Goal: Task Accomplishment & Management: Complete application form

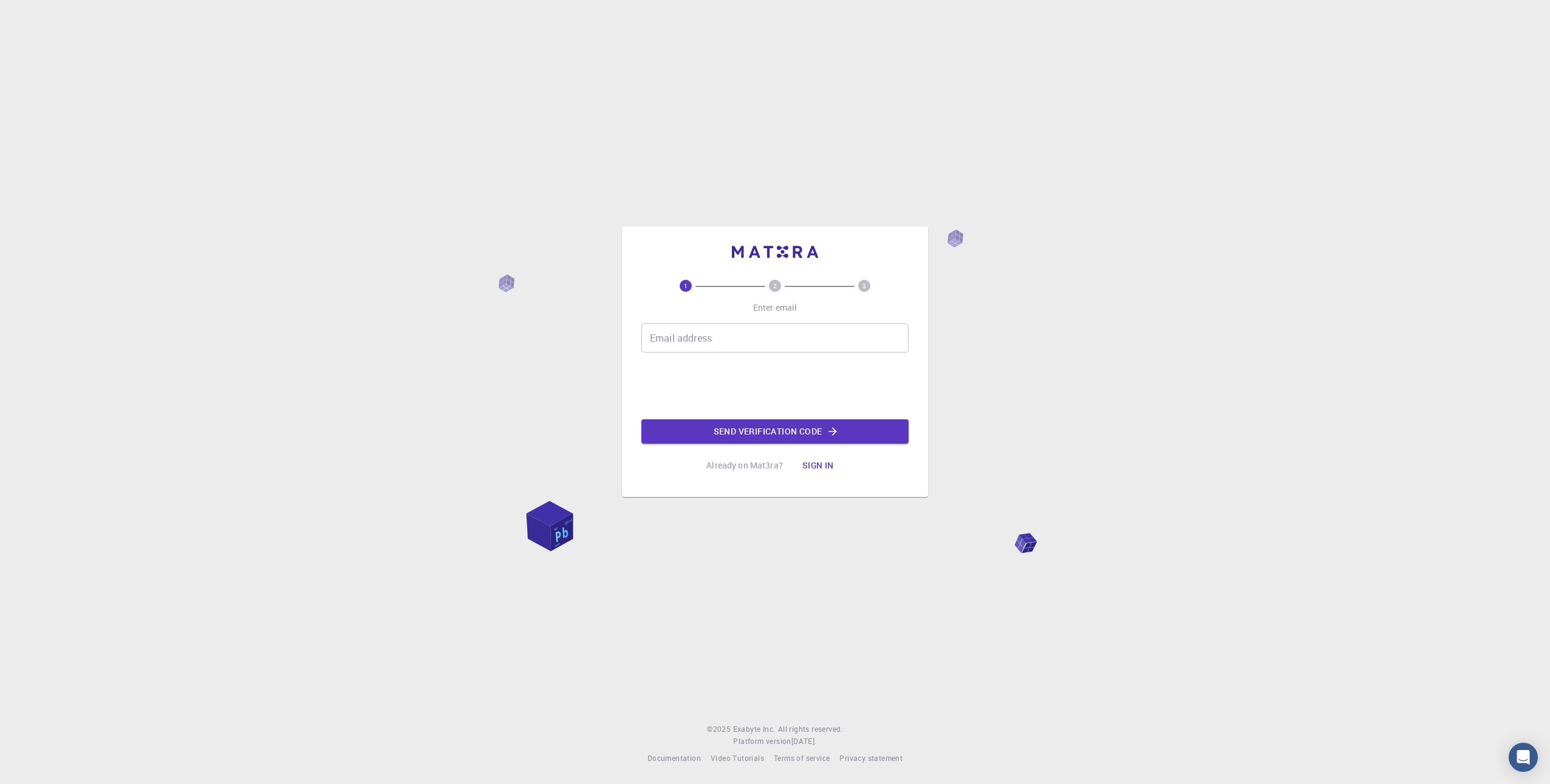
click at [750, 465] on p "Already on Mat3ra?" at bounding box center [744, 465] width 76 height 12
click at [769, 470] on p "Already on Mat3ra?" at bounding box center [744, 465] width 76 height 12
click at [719, 461] on p "Already on Mat3ra?" at bounding box center [744, 465] width 76 height 12
click at [741, 346] on input "Email address" at bounding box center [775, 338] width 267 height 29
type input "[EMAIL_ADDRESS][DOMAIN_NAME]"
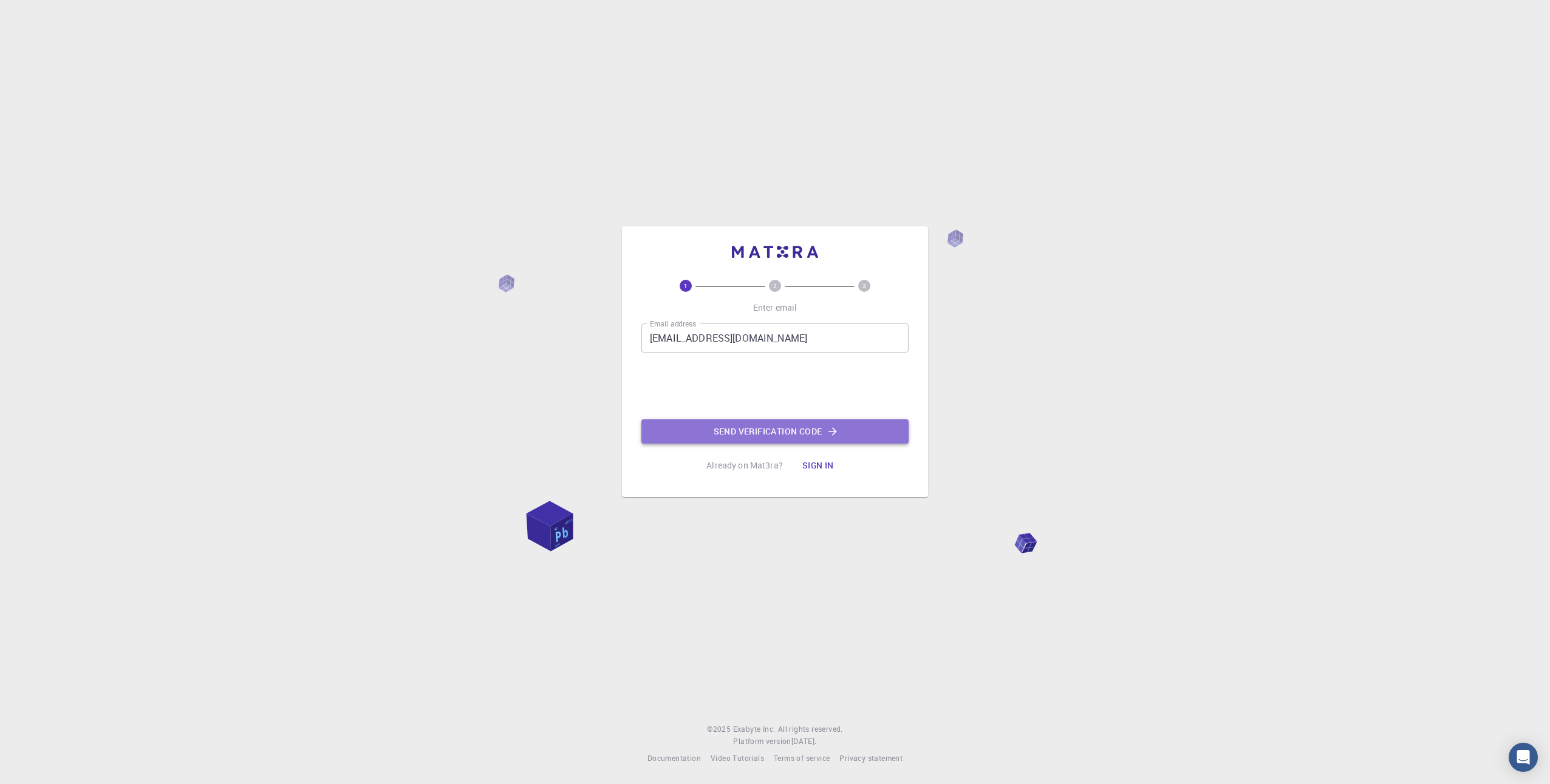
click at [715, 435] on button "Send verification code" at bounding box center [775, 431] width 267 height 24
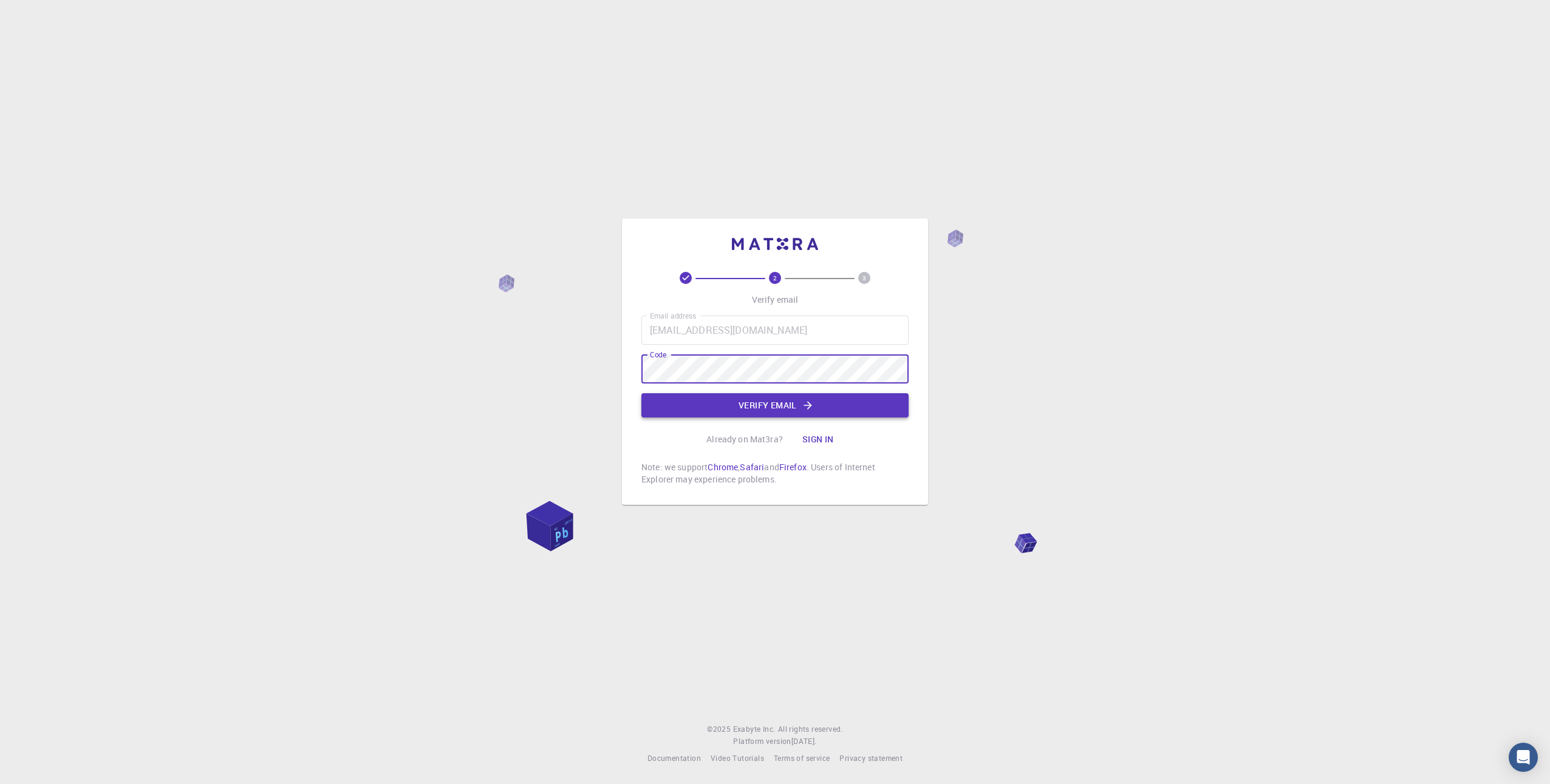
click at [781, 407] on button "Verify email" at bounding box center [775, 405] width 267 height 24
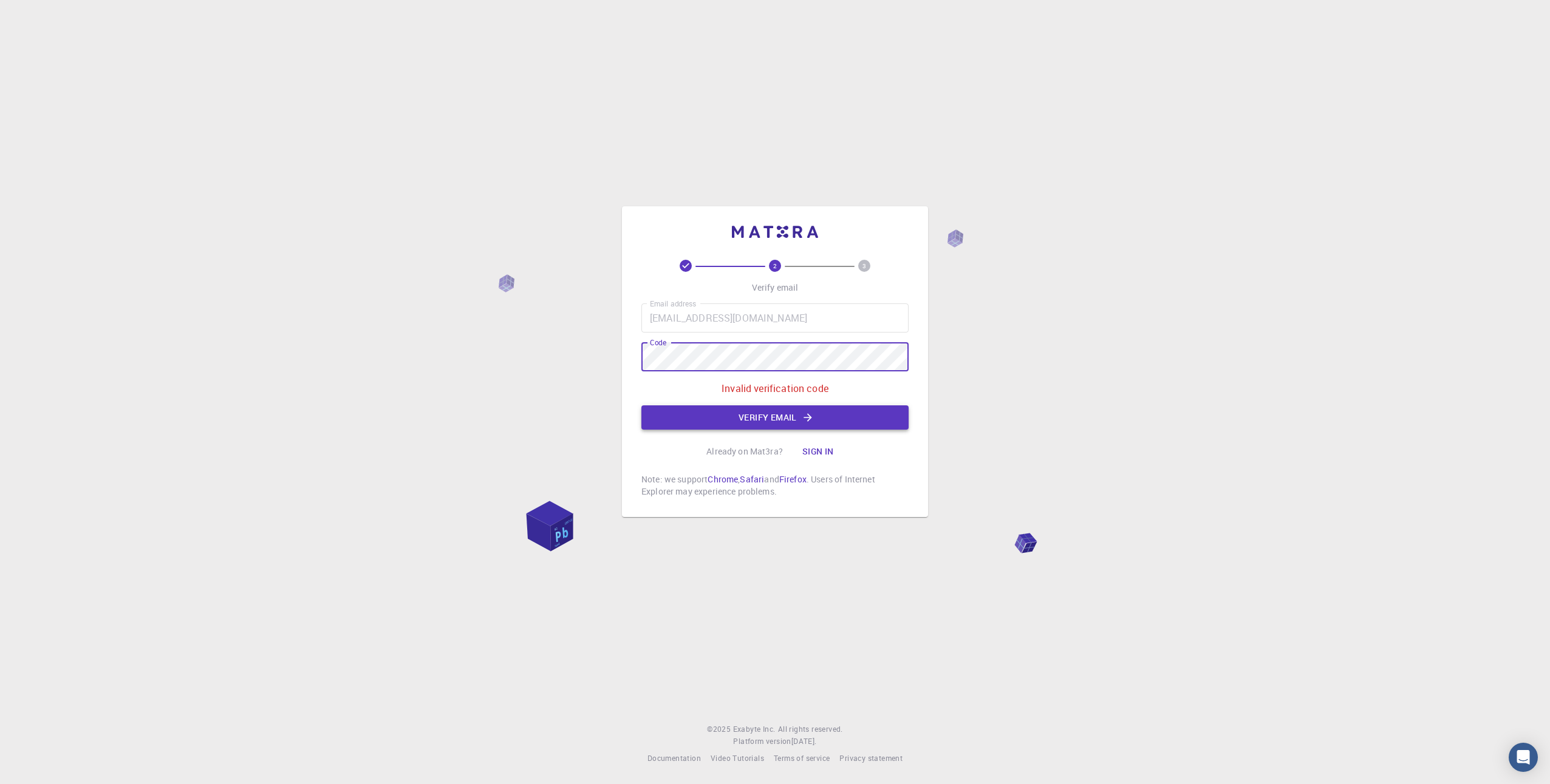
click at [736, 418] on button "Verify email" at bounding box center [775, 417] width 267 height 24
click at [609, 360] on div "2 3 Verify email Email address [EMAIL_ADDRESS][DOMAIN_NAME] Email address Code …" at bounding box center [775, 392] width 1550 height 784
click at [736, 421] on button "Verify email" at bounding box center [775, 417] width 267 height 24
click at [611, 342] on div "2 3 Verify email Email address [EMAIL_ADDRESS][DOMAIN_NAME] Email address Code …" at bounding box center [775, 392] width 1550 height 784
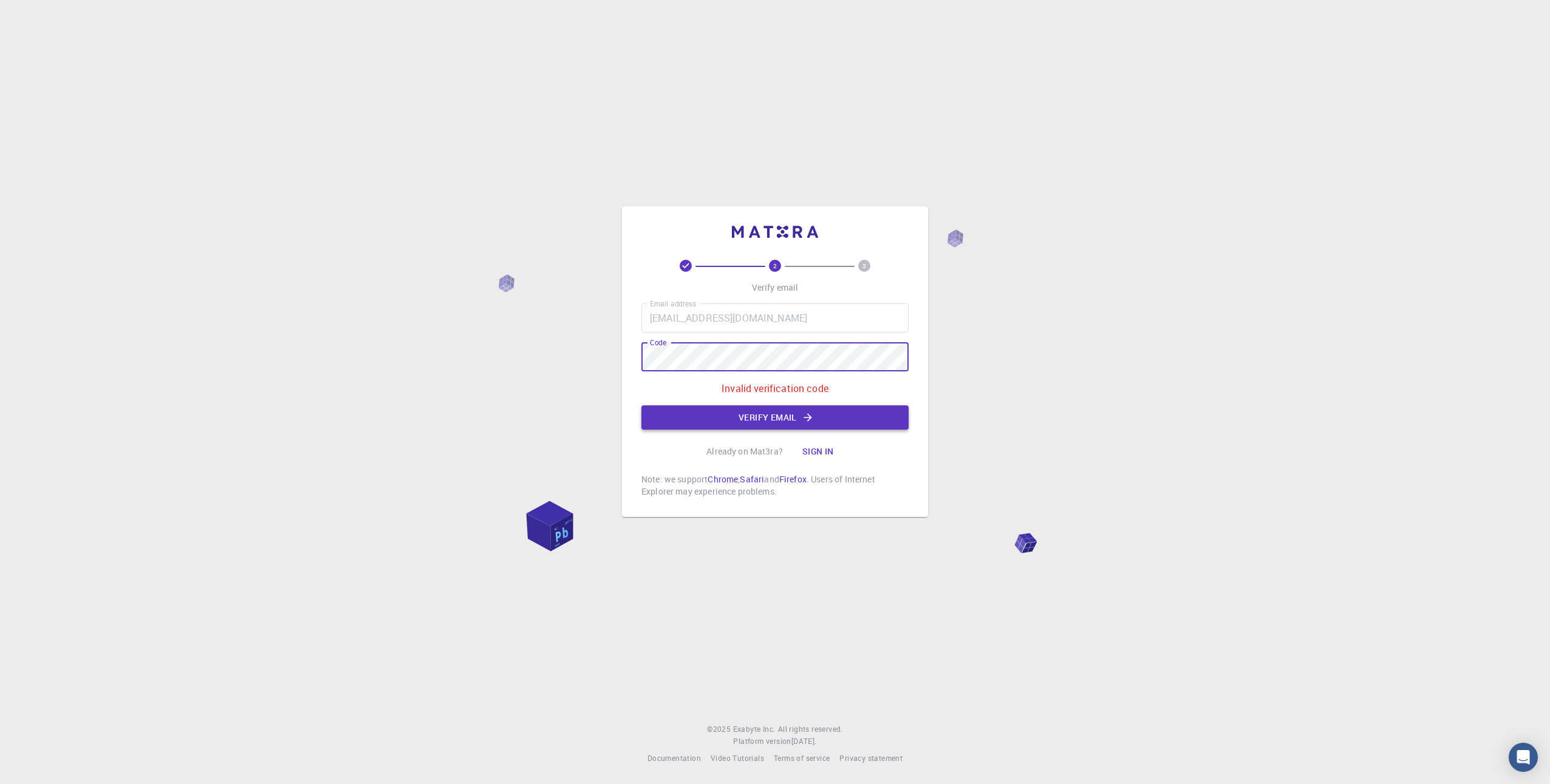
click at [715, 418] on button "Verify email" at bounding box center [775, 417] width 267 height 24
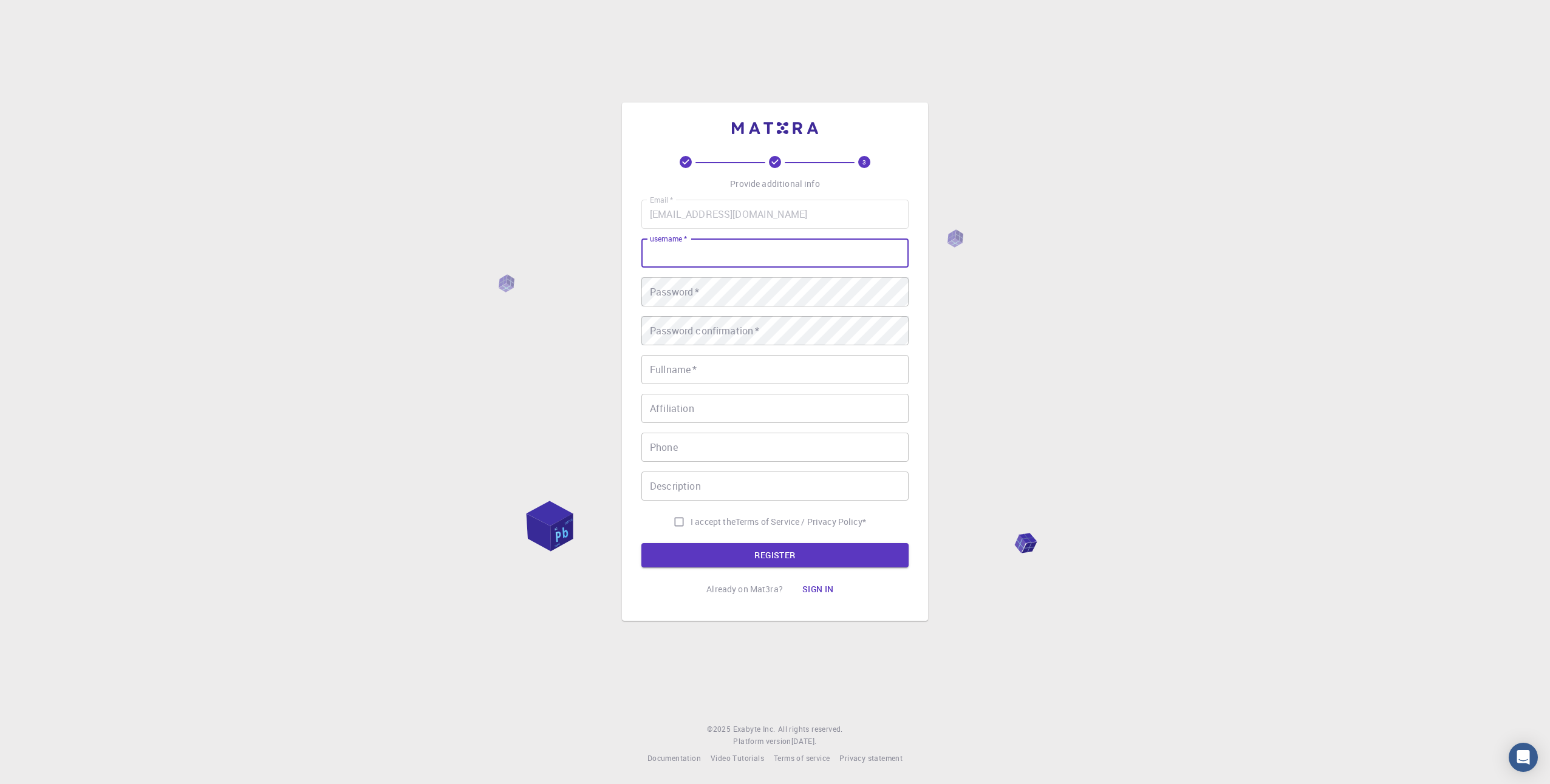
click at [719, 259] on input "username   *" at bounding box center [775, 253] width 267 height 29
type input "Lukaxiukas"
click at [792, 379] on input "Fullname   *" at bounding box center [775, 370] width 267 height 29
type input "Lukaxiukas"
click at [676, 516] on input "I accept the Terms of Service / Privacy Policy *" at bounding box center [679, 522] width 23 height 23
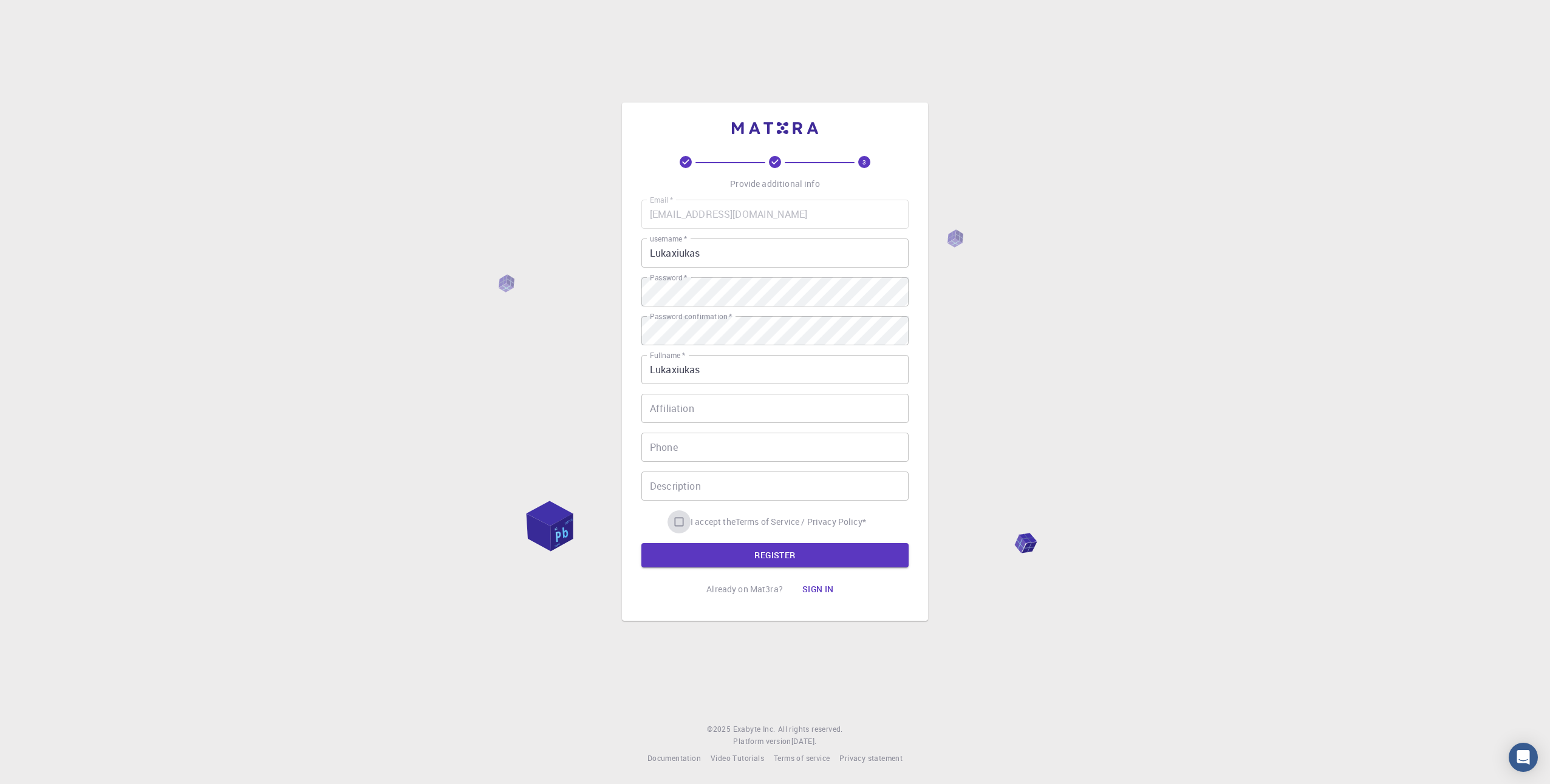
checkbox input "true"
click at [686, 560] on button "REGISTER" at bounding box center [775, 555] width 267 height 24
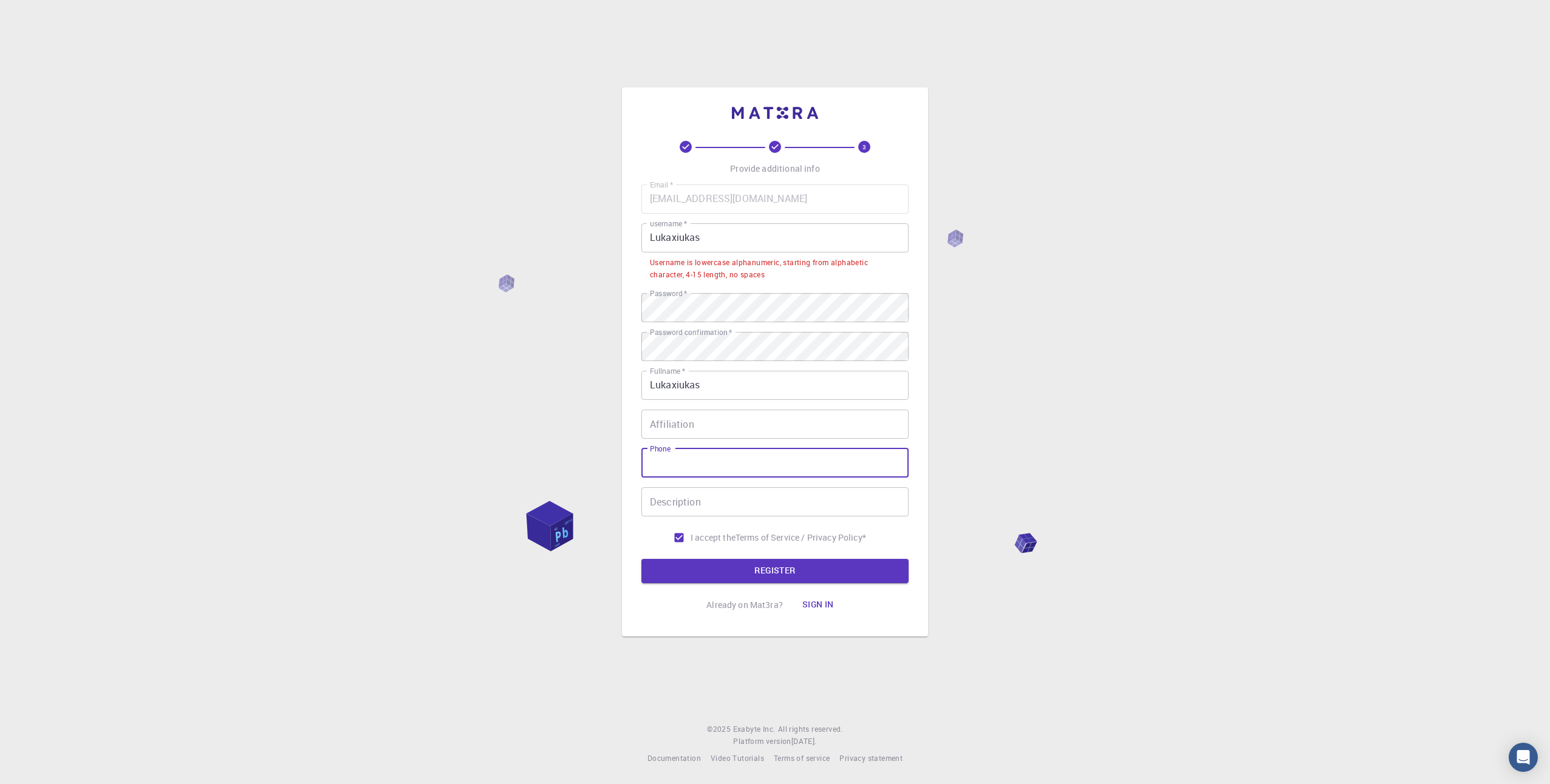
click at [672, 466] on input "Phone" at bounding box center [775, 463] width 267 height 29
click at [669, 431] on input "Affiliation" at bounding box center [775, 424] width 267 height 29
click at [793, 568] on button "REGISTER" at bounding box center [775, 571] width 267 height 24
click at [791, 568] on button "REGISTER" at bounding box center [775, 571] width 267 height 24
click at [701, 431] on input "Lukaxiukas" at bounding box center [775, 424] width 267 height 29
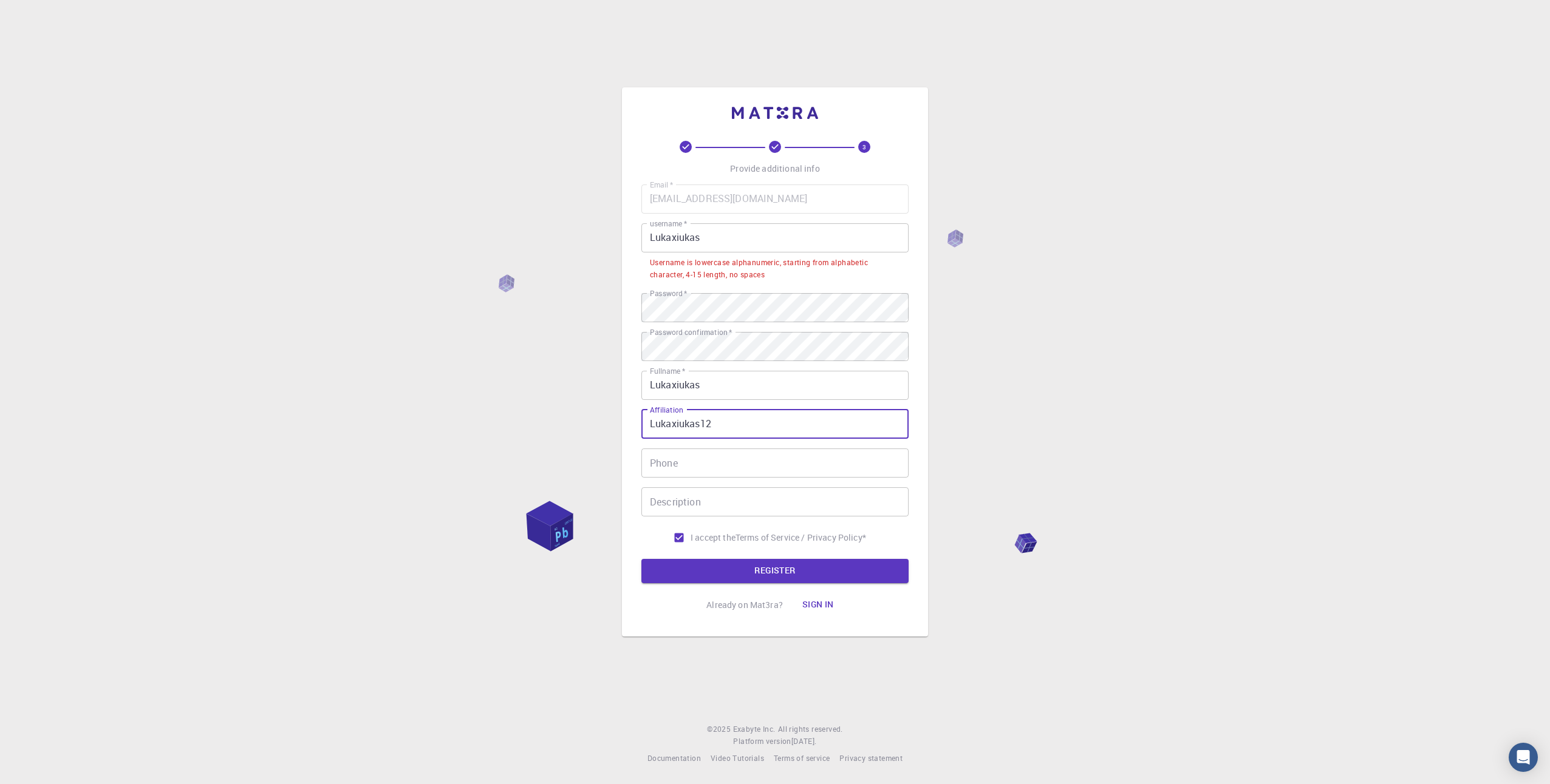
type input "Lukaxiukas12"
click at [746, 558] on form "Email   * [EMAIL_ADDRESS][DOMAIN_NAME] Email   * username   * Lukaxiukas userna…" at bounding box center [775, 384] width 267 height 399
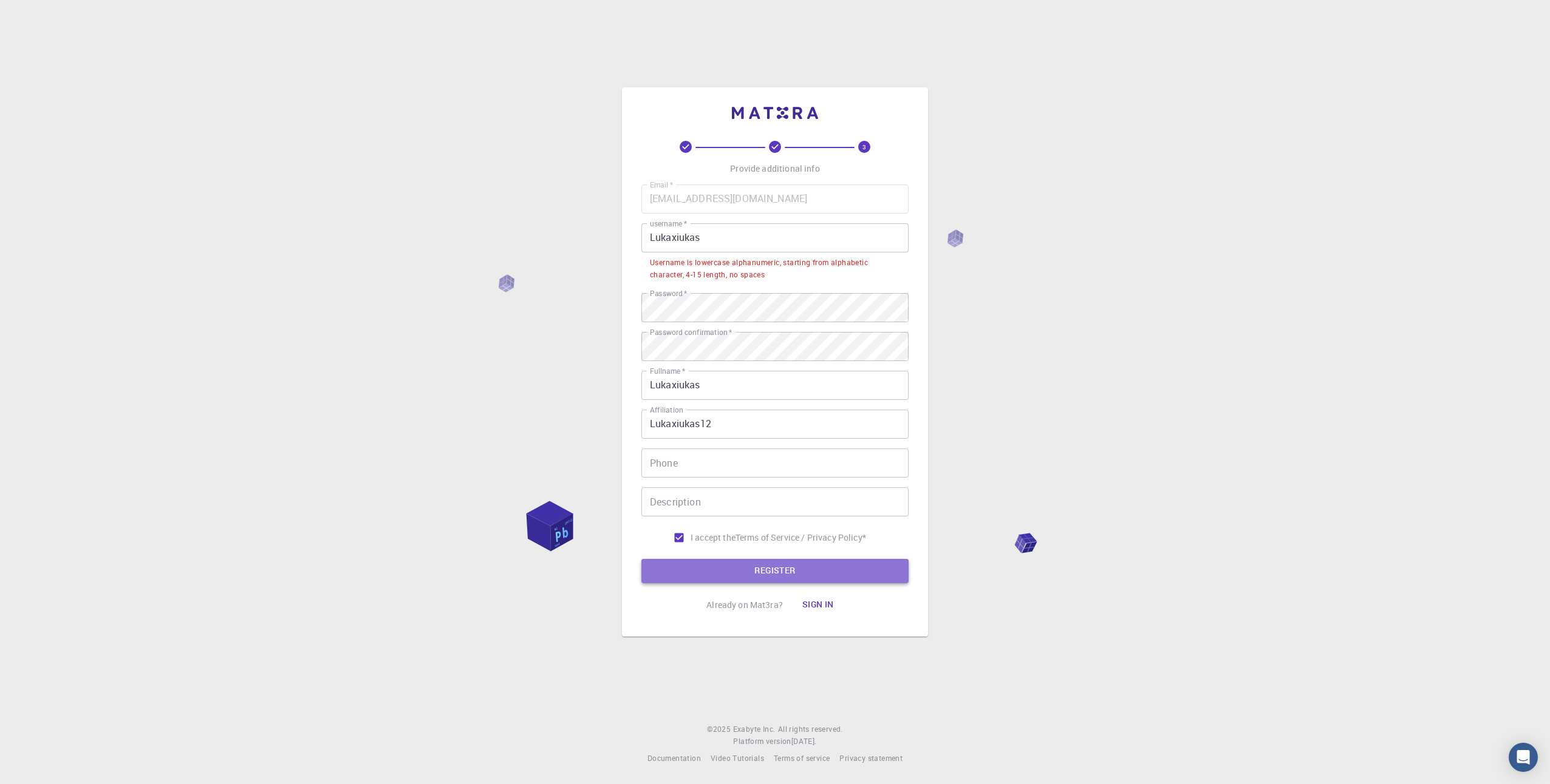
click at [755, 568] on button "REGISTER" at bounding box center [775, 571] width 267 height 24
